Goal: Task Accomplishment & Management: Manage account settings

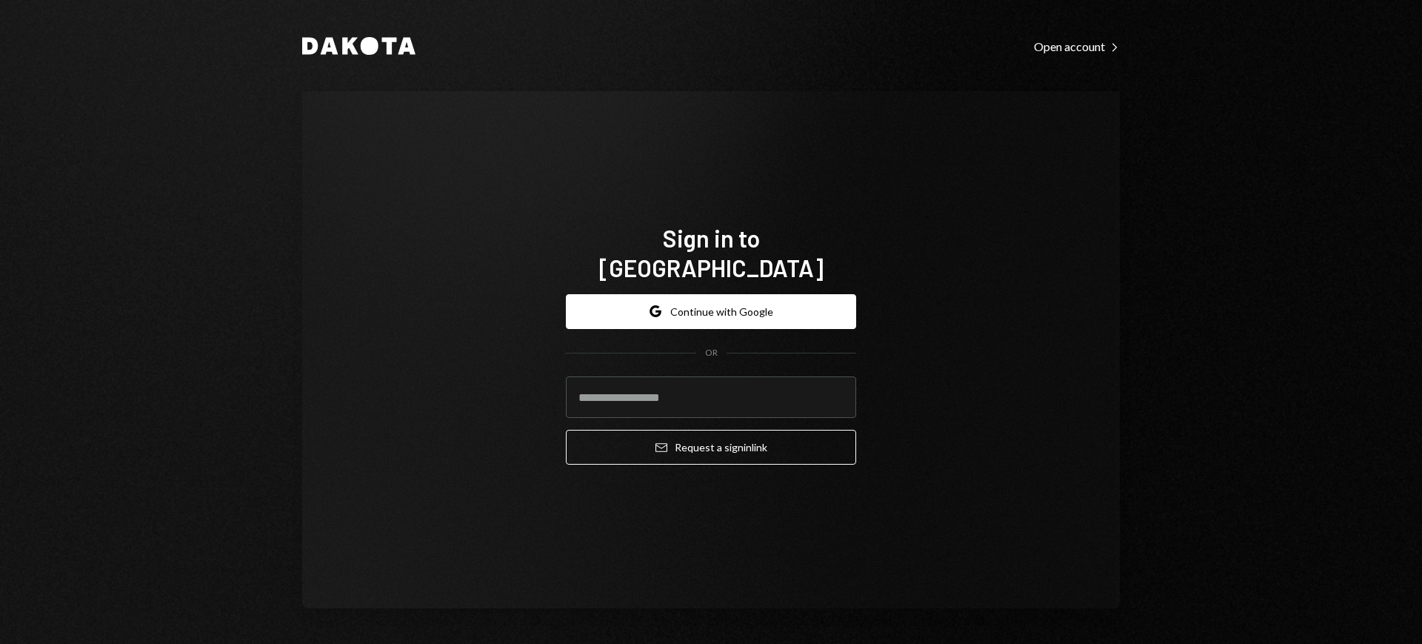
click at [0, 643] on com-1password-button at bounding box center [0, 644] width 0 height 0
type input "**********"
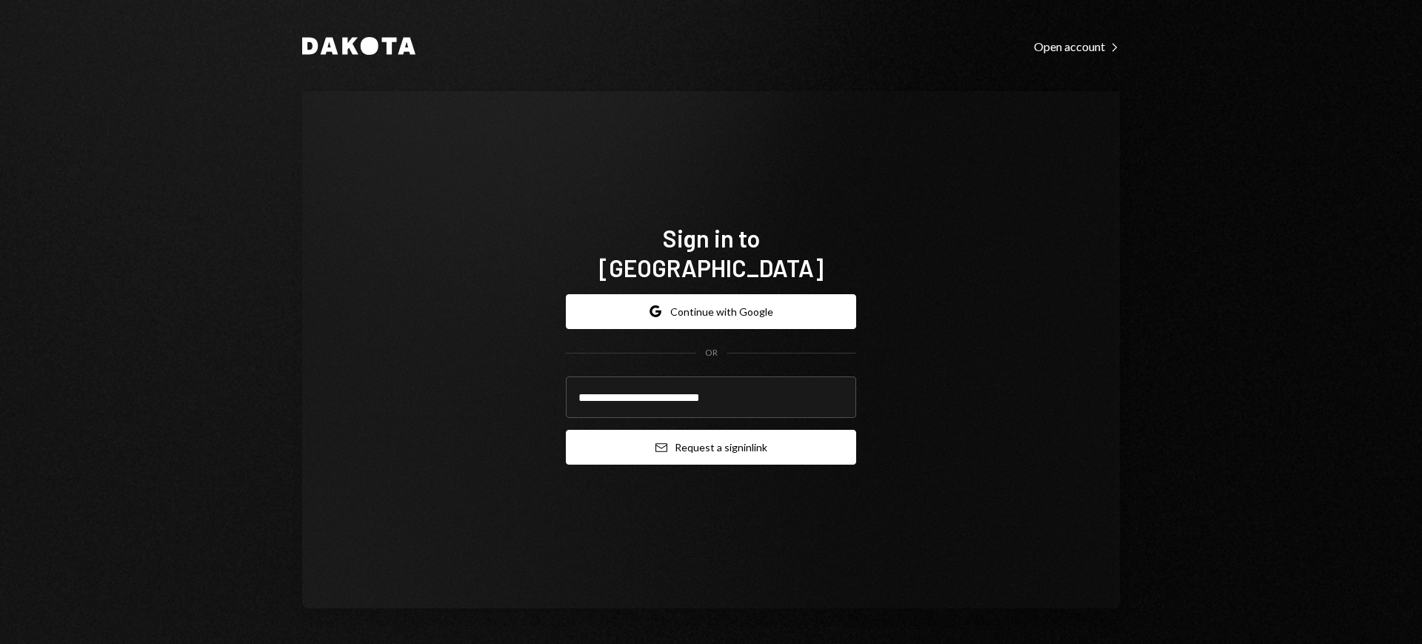
click at [714, 438] on button "Email Request a sign in link" at bounding box center [711, 447] width 290 height 35
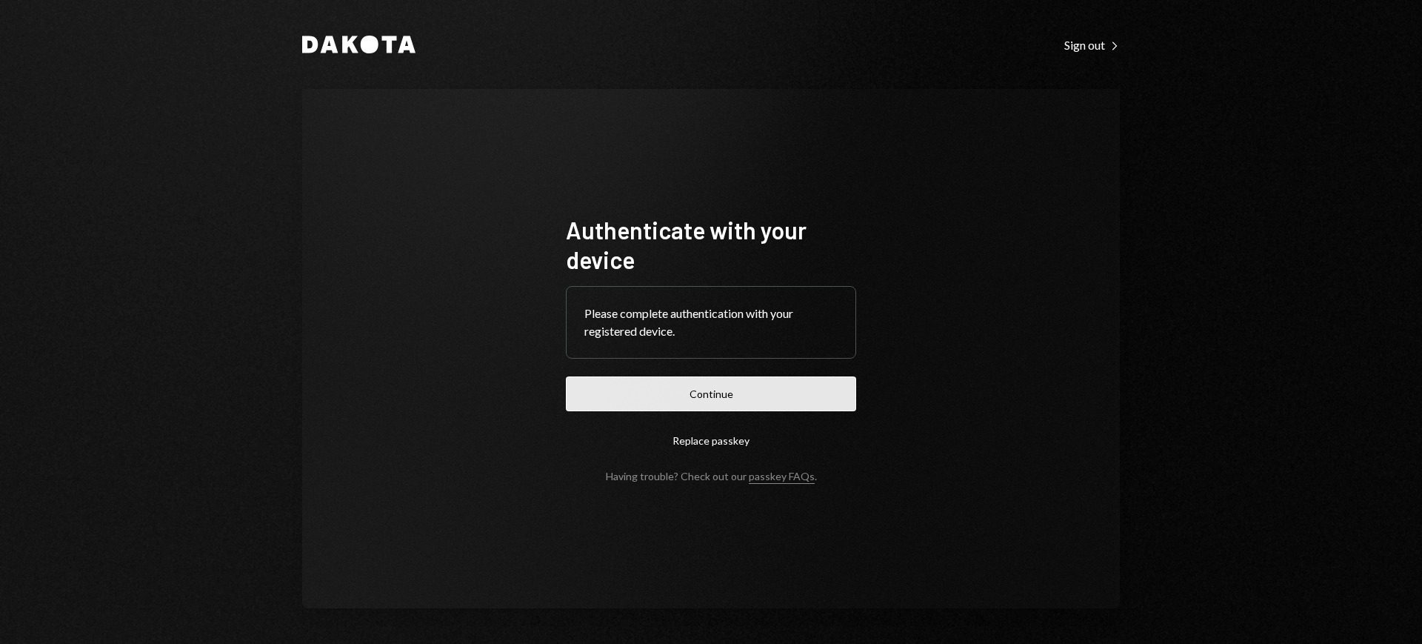
click at [811, 390] on button "Continue" at bounding box center [711, 393] width 290 height 35
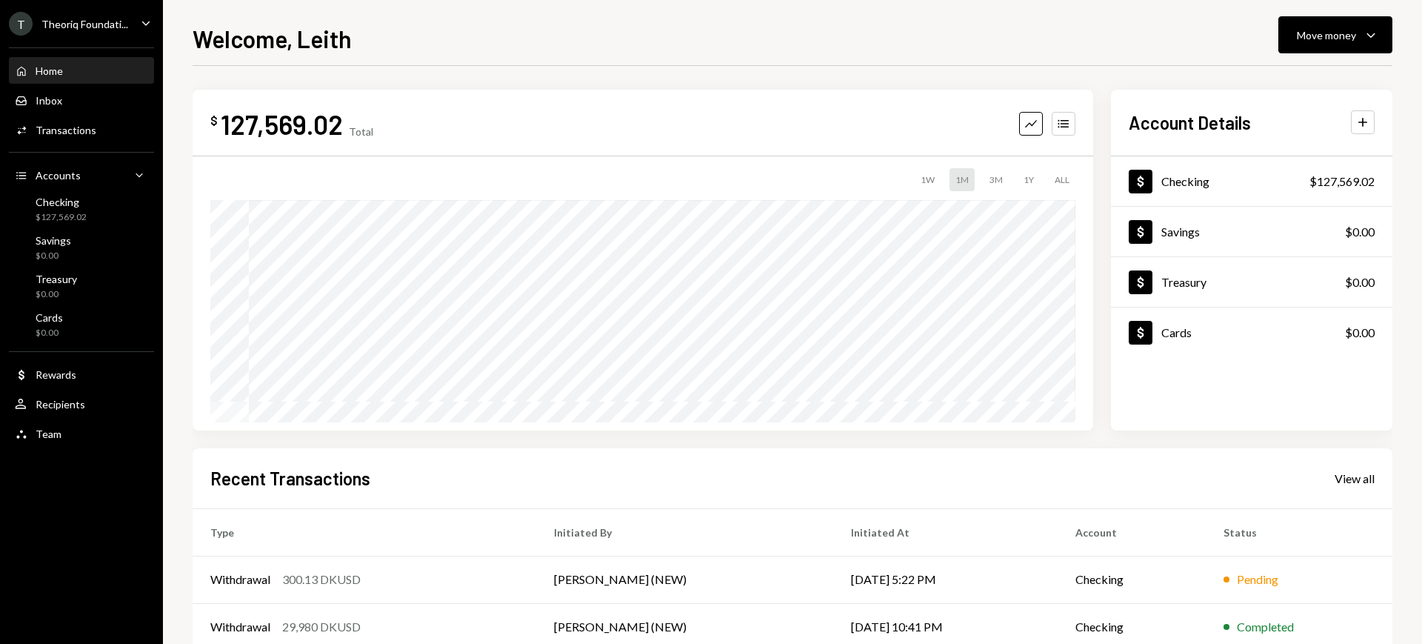
click at [113, 21] on div "Theoriq Foundati..." at bounding box center [84, 24] width 87 height 13
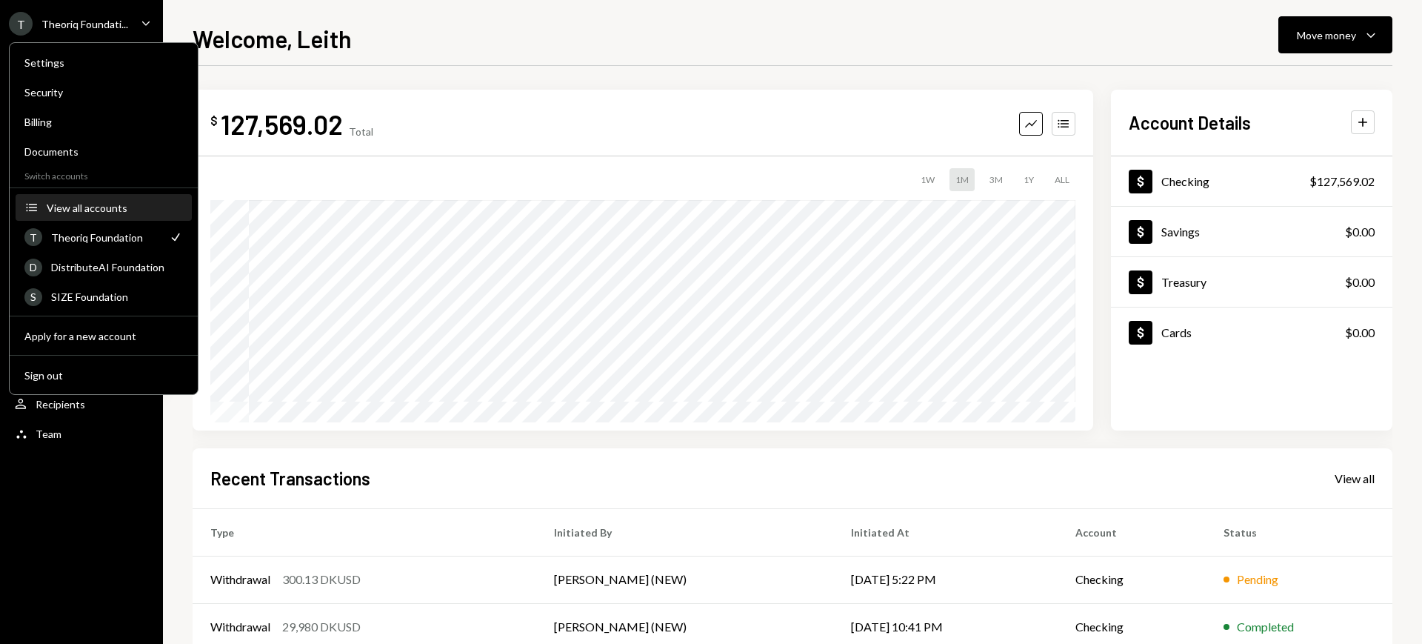
click at [108, 209] on div "View all accounts" at bounding box center [115, 207] width 136 height 13
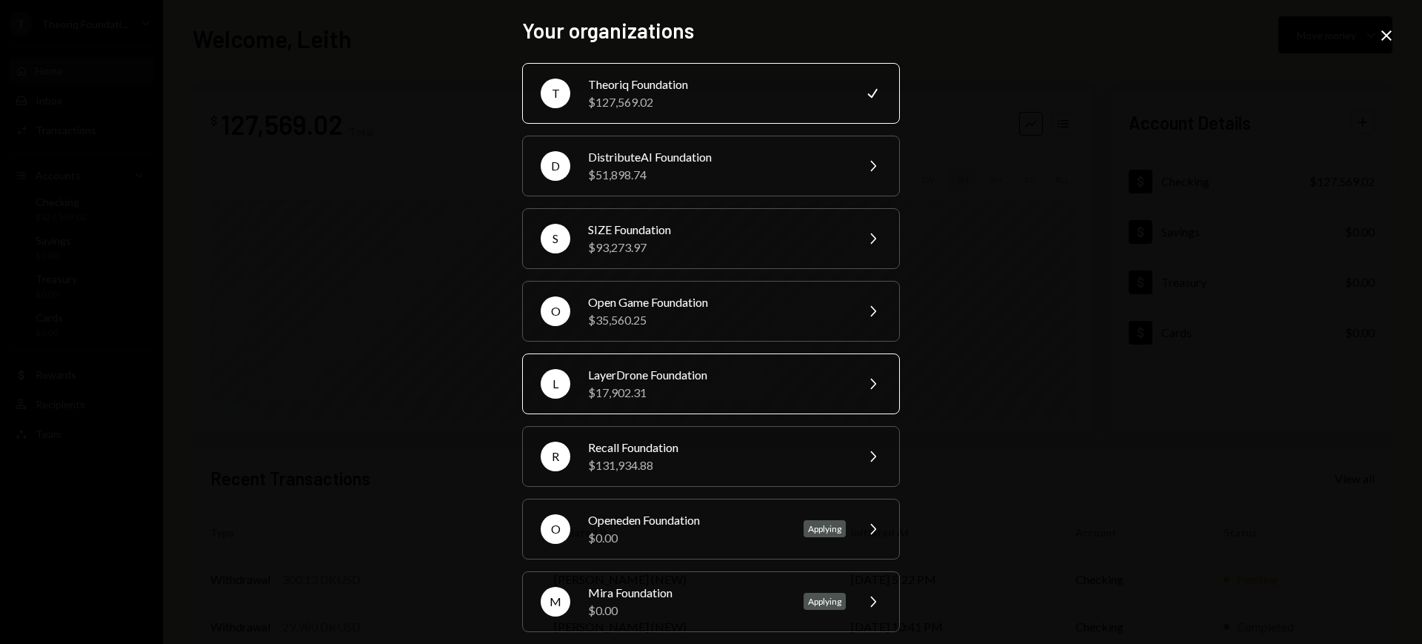
click at [704, 364] on div "L LayerDrone Foundation $17,902.31 Chevron Right" at bounding box center [711, 383] width 378 height 61
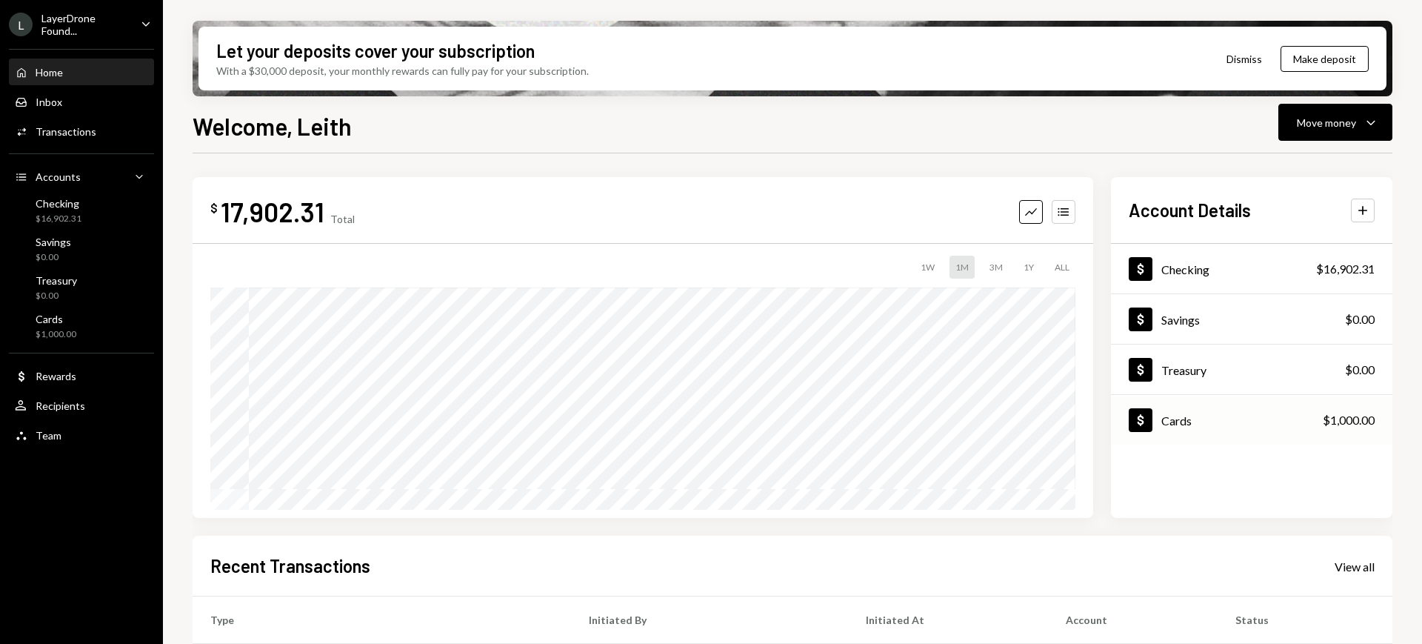
click at [1245, 409] on div "Dollar Cards $1,000.00" at bounding box center [1251, 420] width 281 height 48
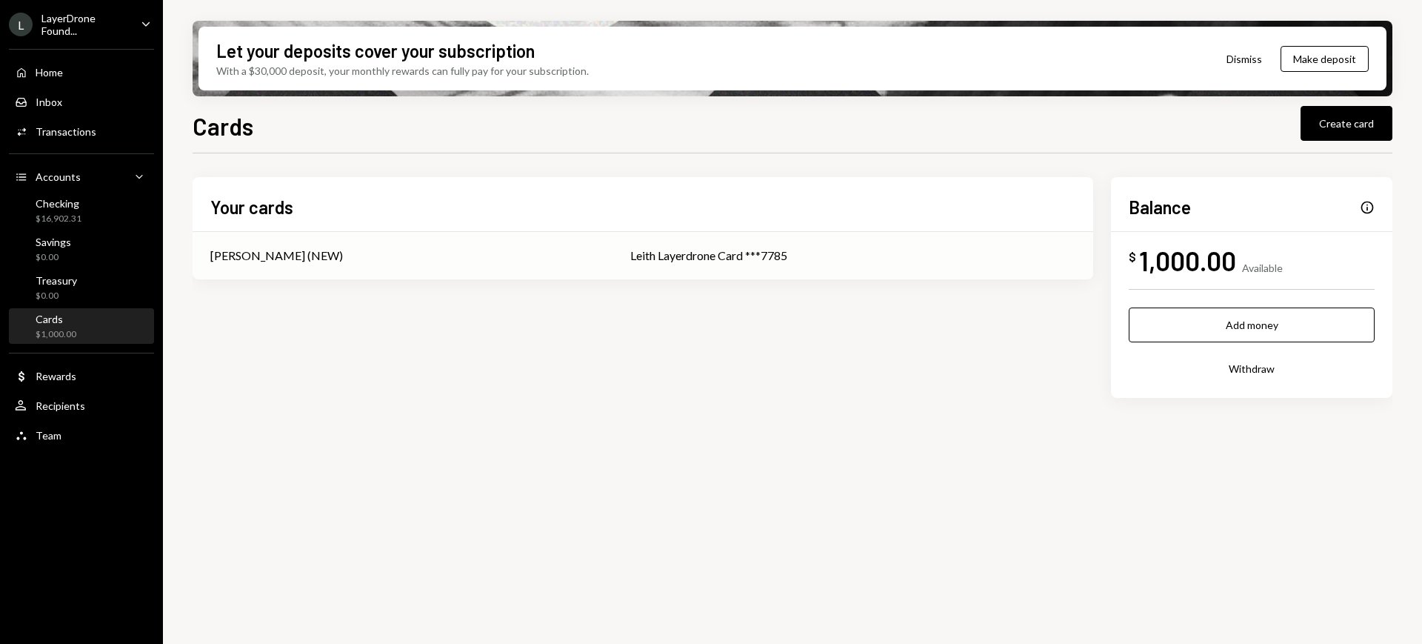
click at [915, 245] on td "Leith Layerdrone Card ***7785" at bounding box center [852, 255] width 481 height 47
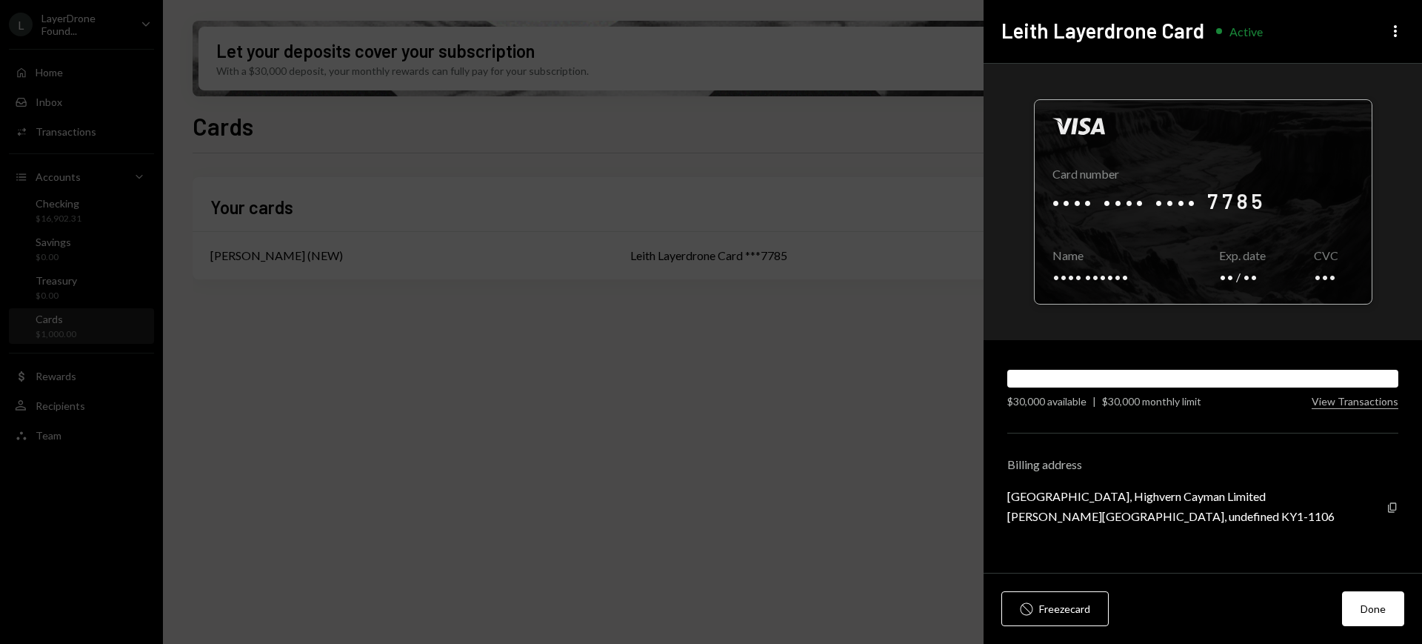
click at [1218, 195] on div at bounding box center [1203, 202] width 337 height 204
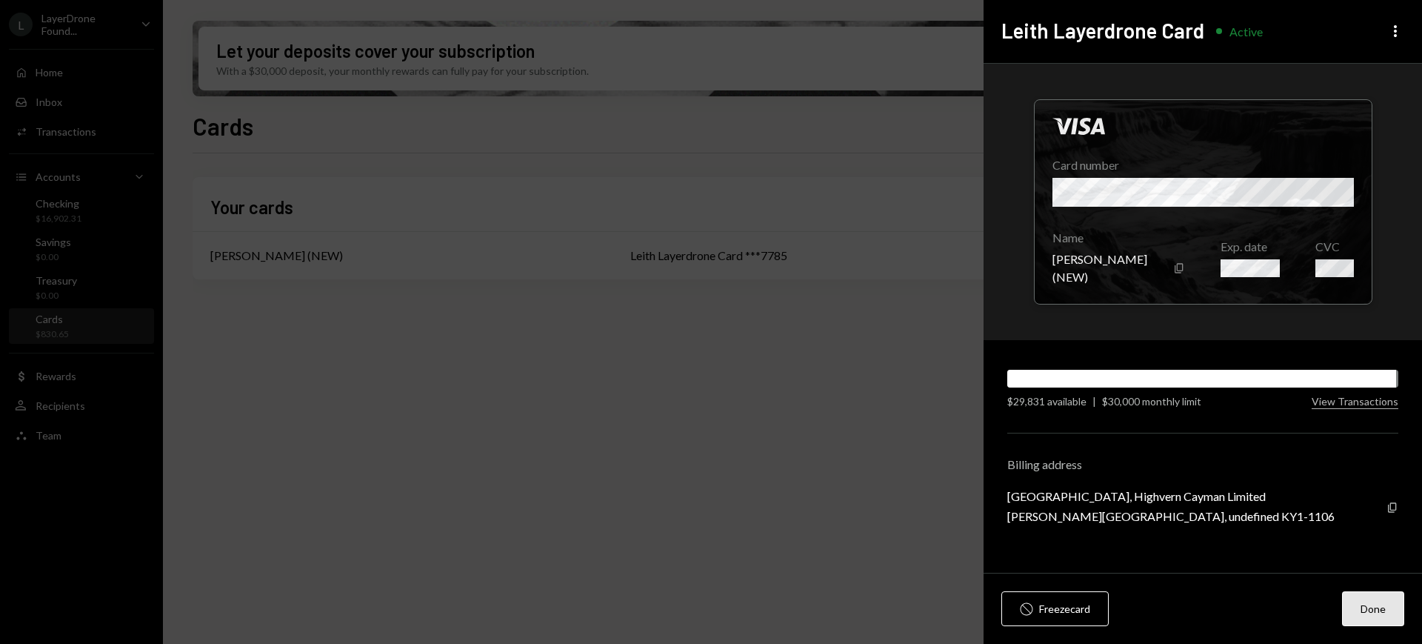
click at [1370, 601] on button "Done" at bounding box center [1373, 608] width 62 height 35
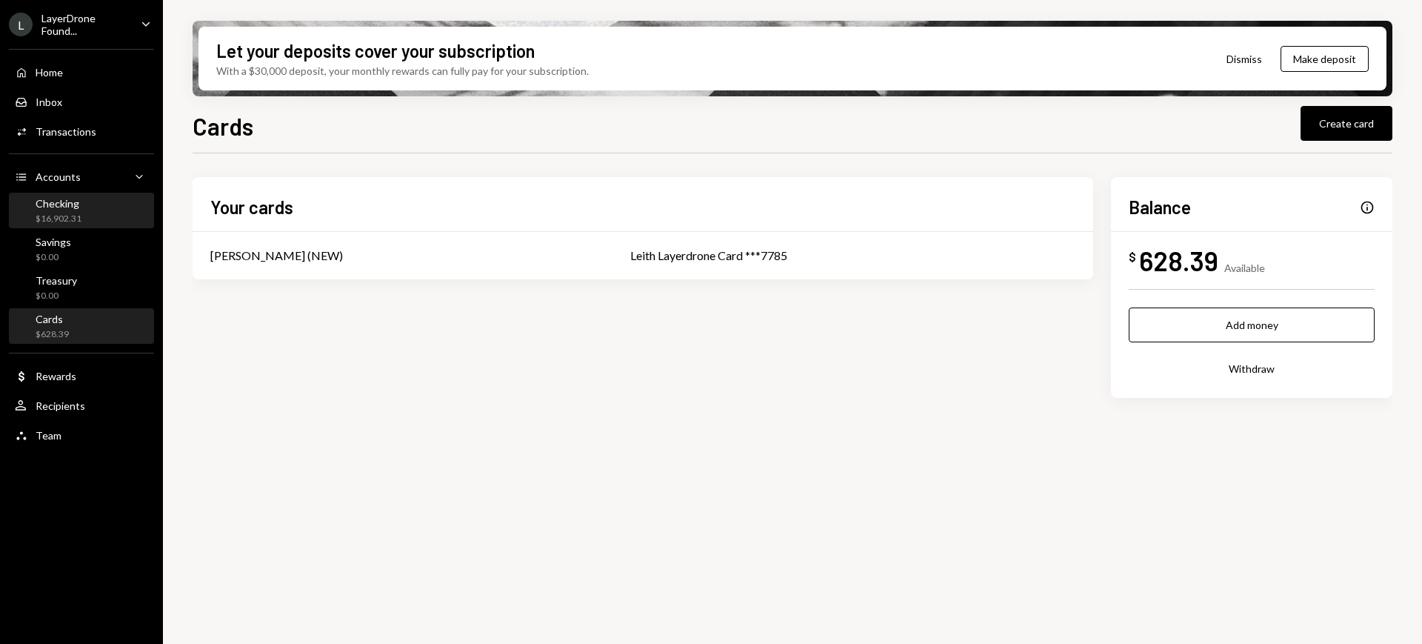
click at [105, 197] on div "Checking $16,902.31" at bounding box center [81, 211] width 133 height 28
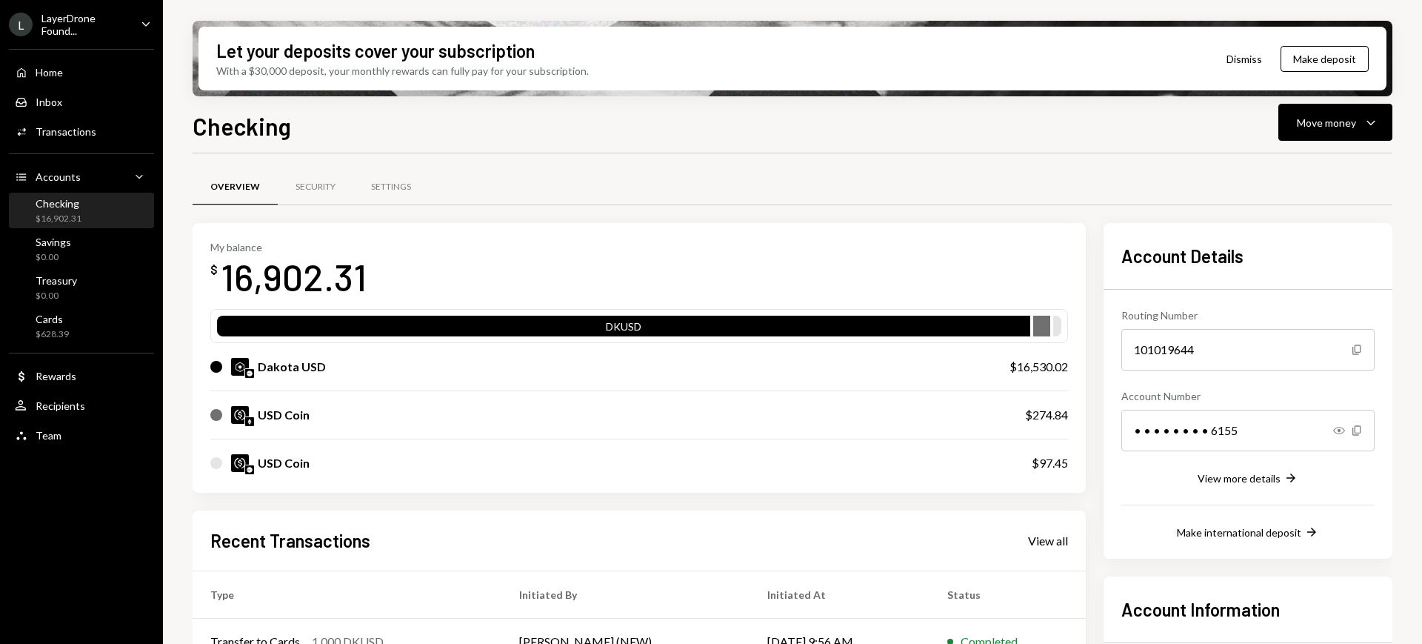
click at [127, 26] on div "LayerDrone Found..." at bounding box center [84, 24] width 87 height 25
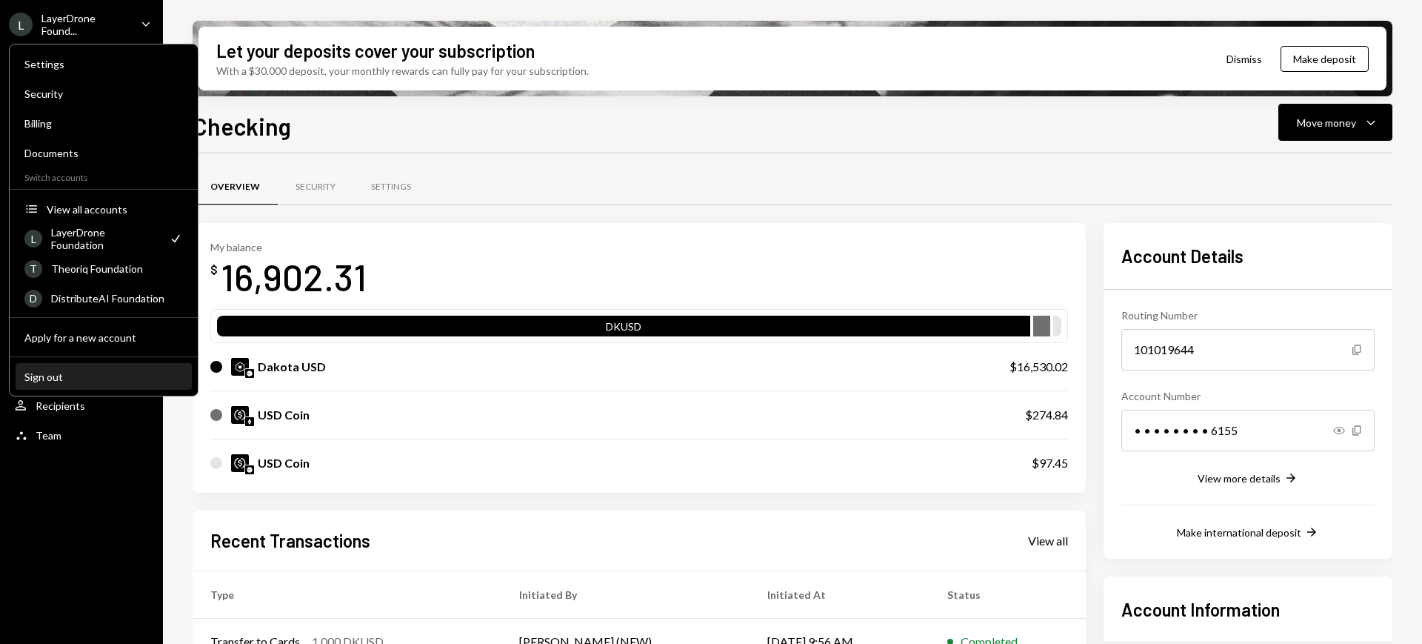
click at [129, 370] on div "Sign out" at bounding box center [103, 376] width 158 height 13
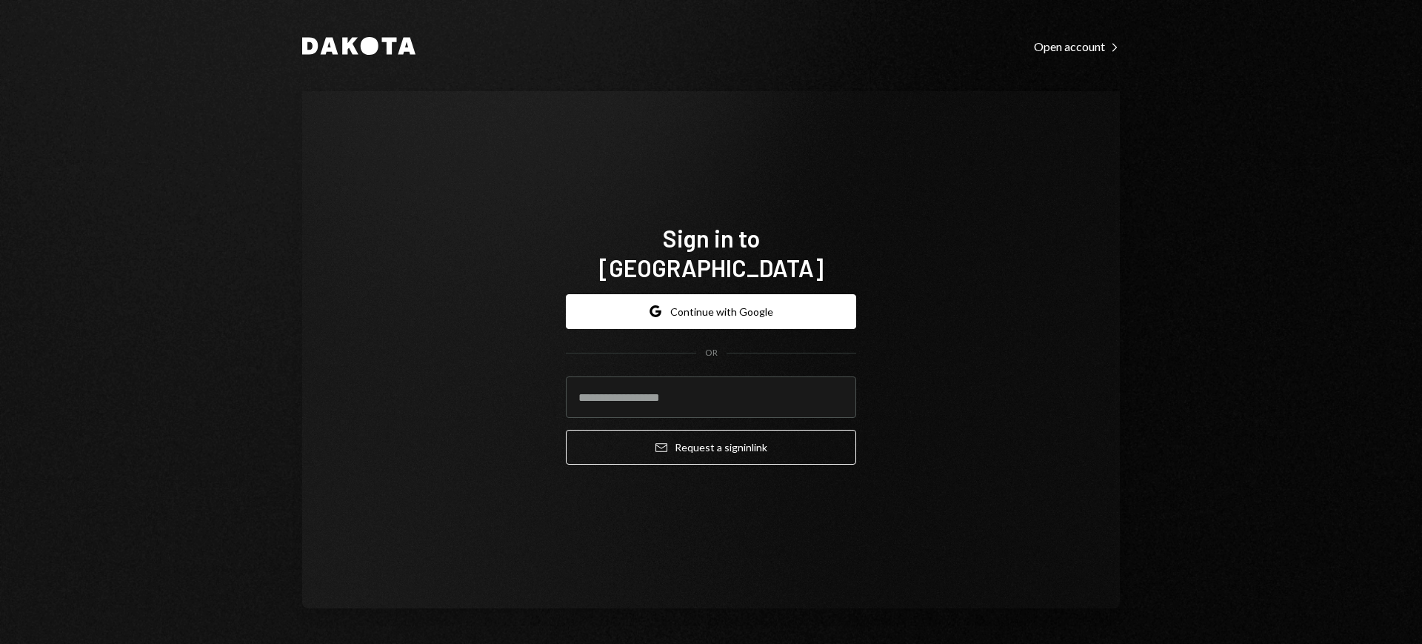
type input "**********"
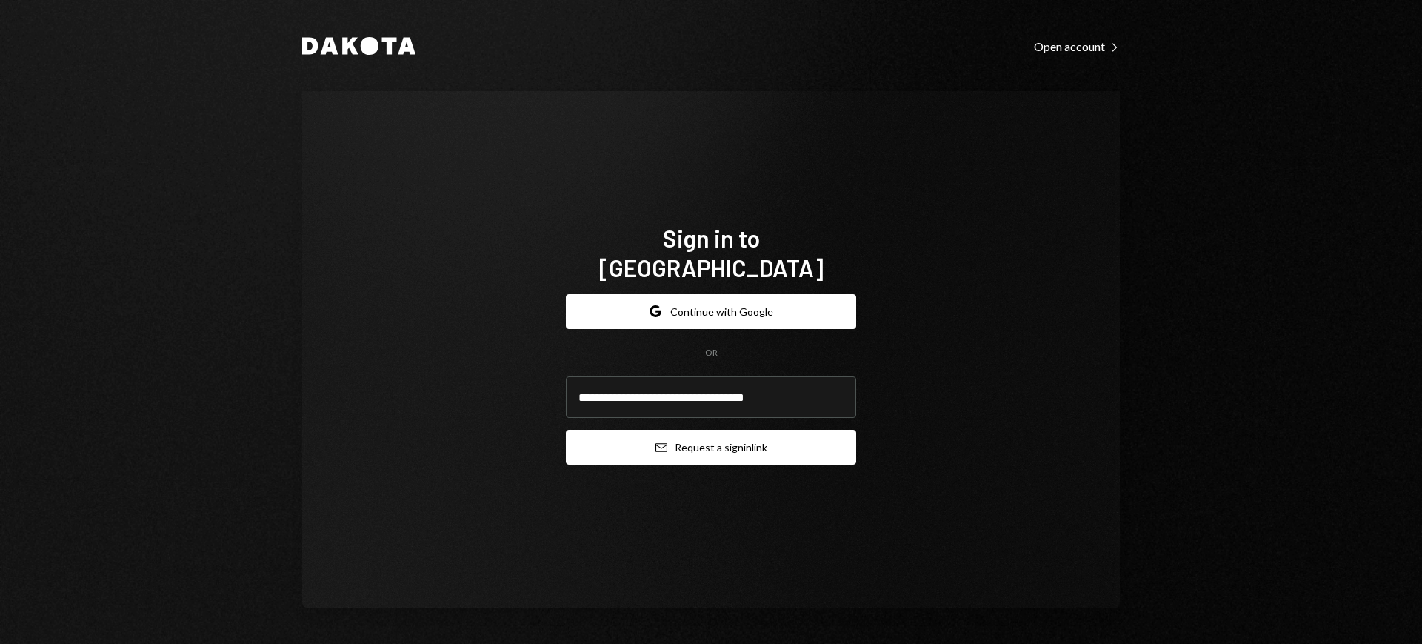
click at [685, 435] on button "Email Request a sign in link" at bounding box center [711, 447] width 290 height 35
